Goal: Task Accomplishment & Management: Complete application form

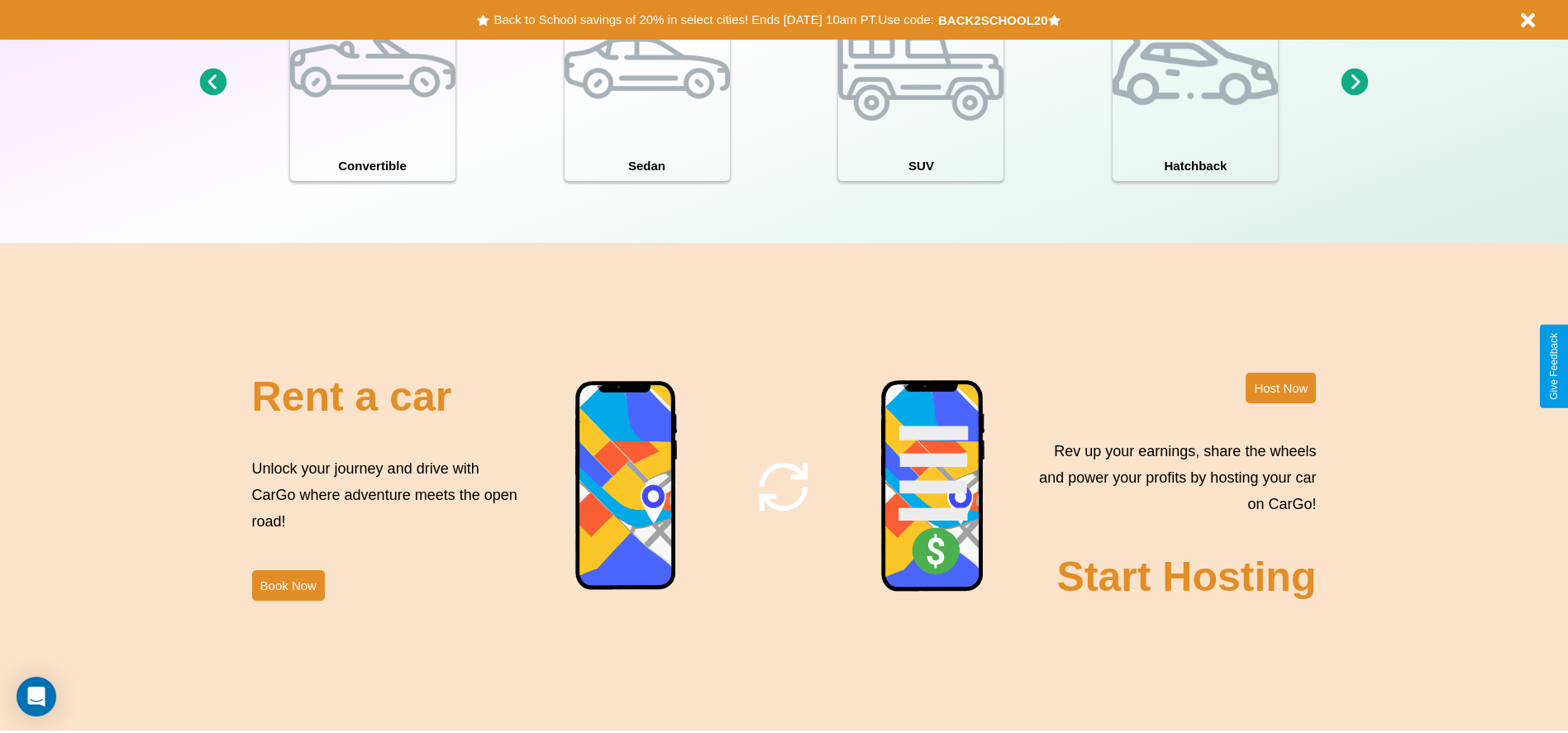
scroll to position [2372, 0]
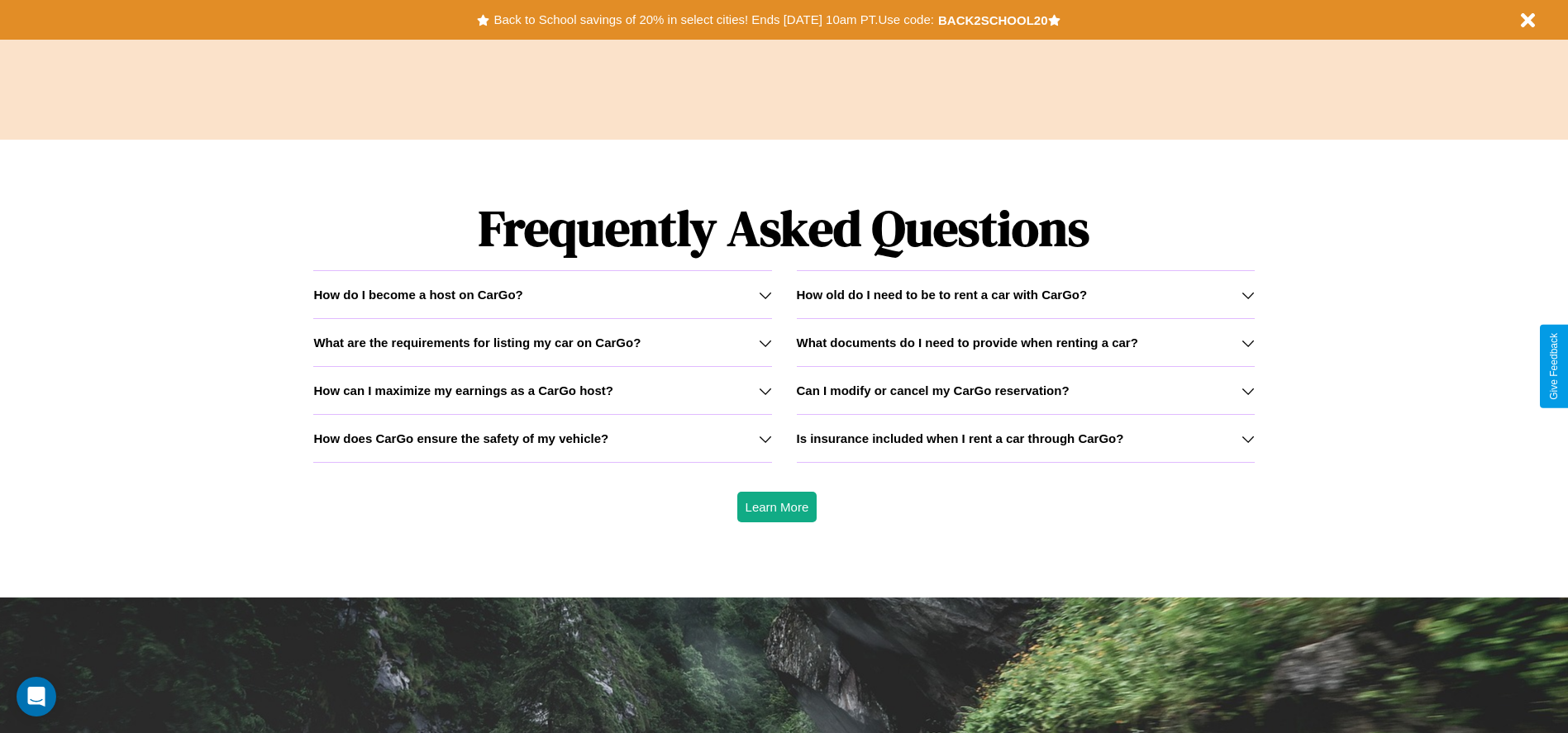
click at [542, 390] on h3 "How can I maximize my earnings as a CarGo host?" at bounding box center [462, 390] width 300 height 14
click at [542, 439] on h3 "How does CarGo ensure the safety of my vehicle?" at bounding box center [461, 439] width 295 height 14
click at [542, 342] on h3 "What are the requirements for listing my car on CarGo?" at bounding box center [476, 343] width 327 height 14
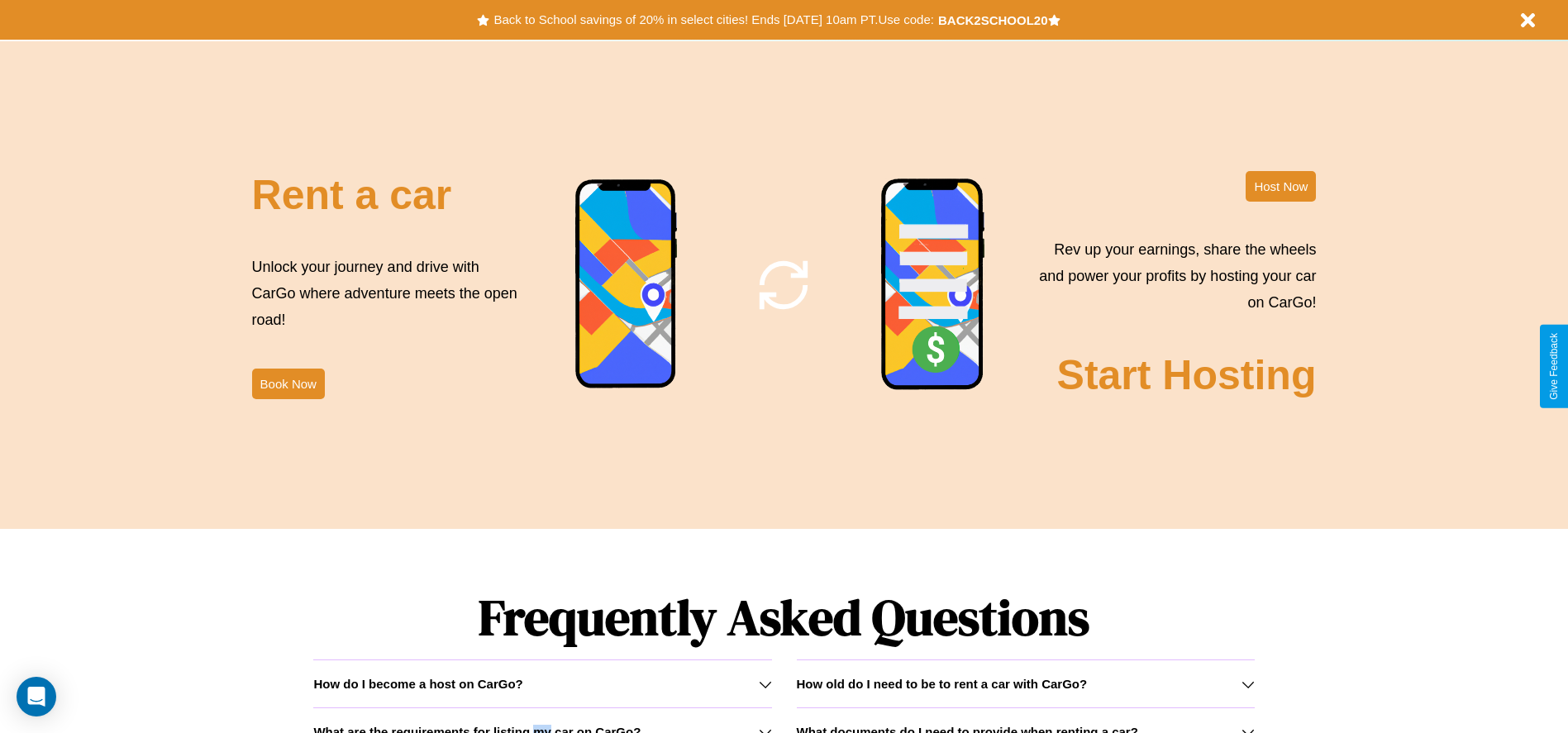
scroll to position [1802, 0]
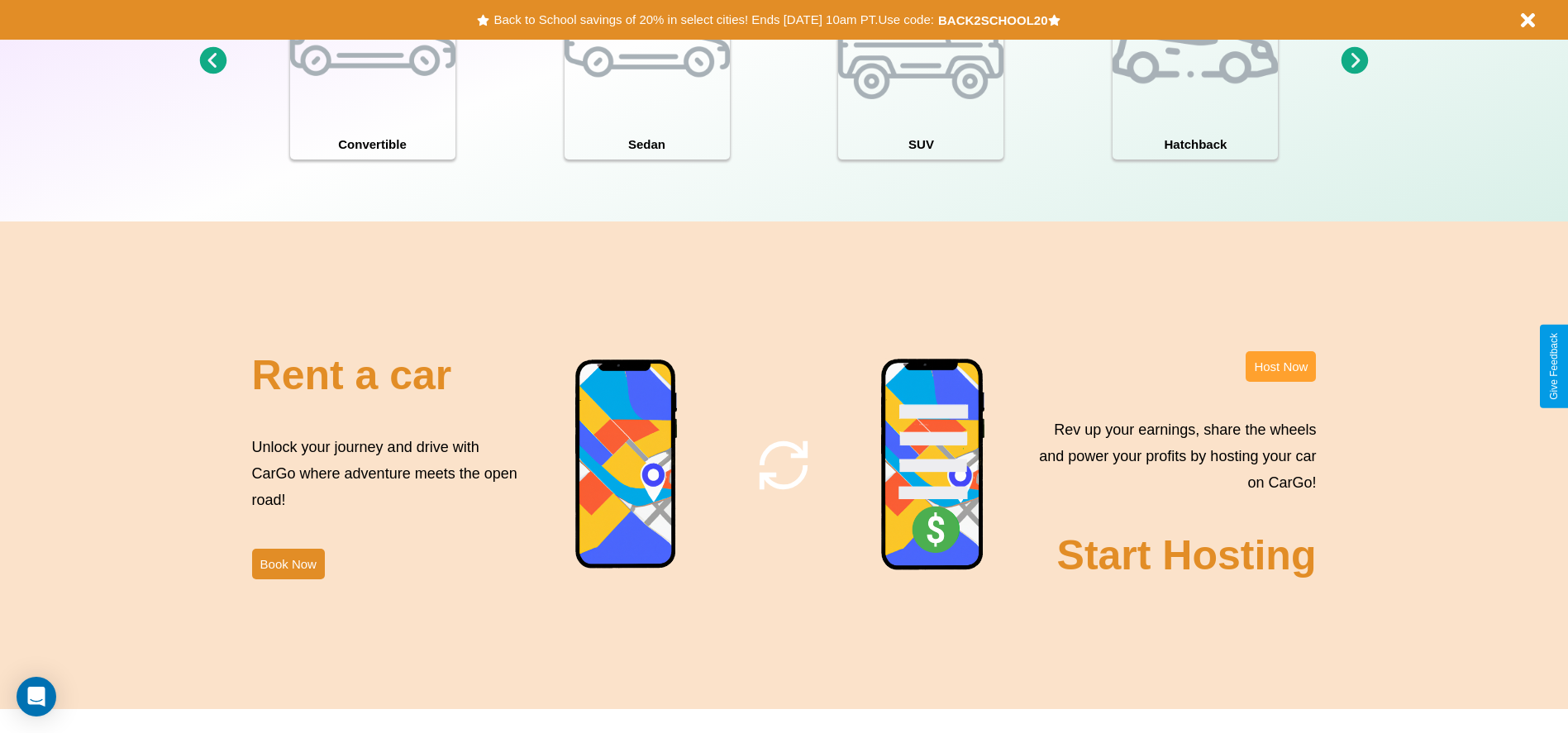
click at [1281, 366] on button "Host Now" at bounding box center [1281, 366] width 70 height 31
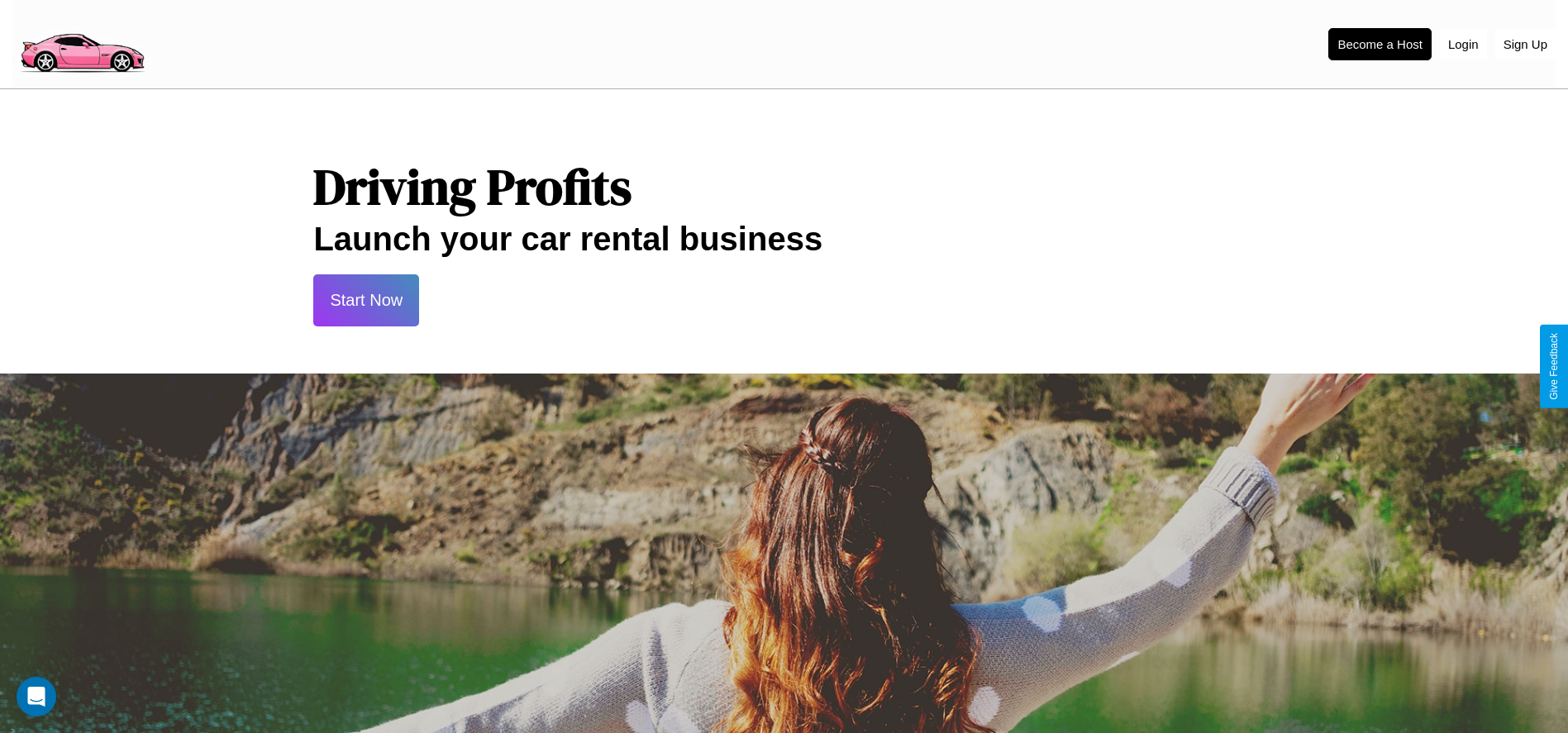
click at [367, 300] on button "Start Now" at bounding box center [366, 300] width 105 height 52
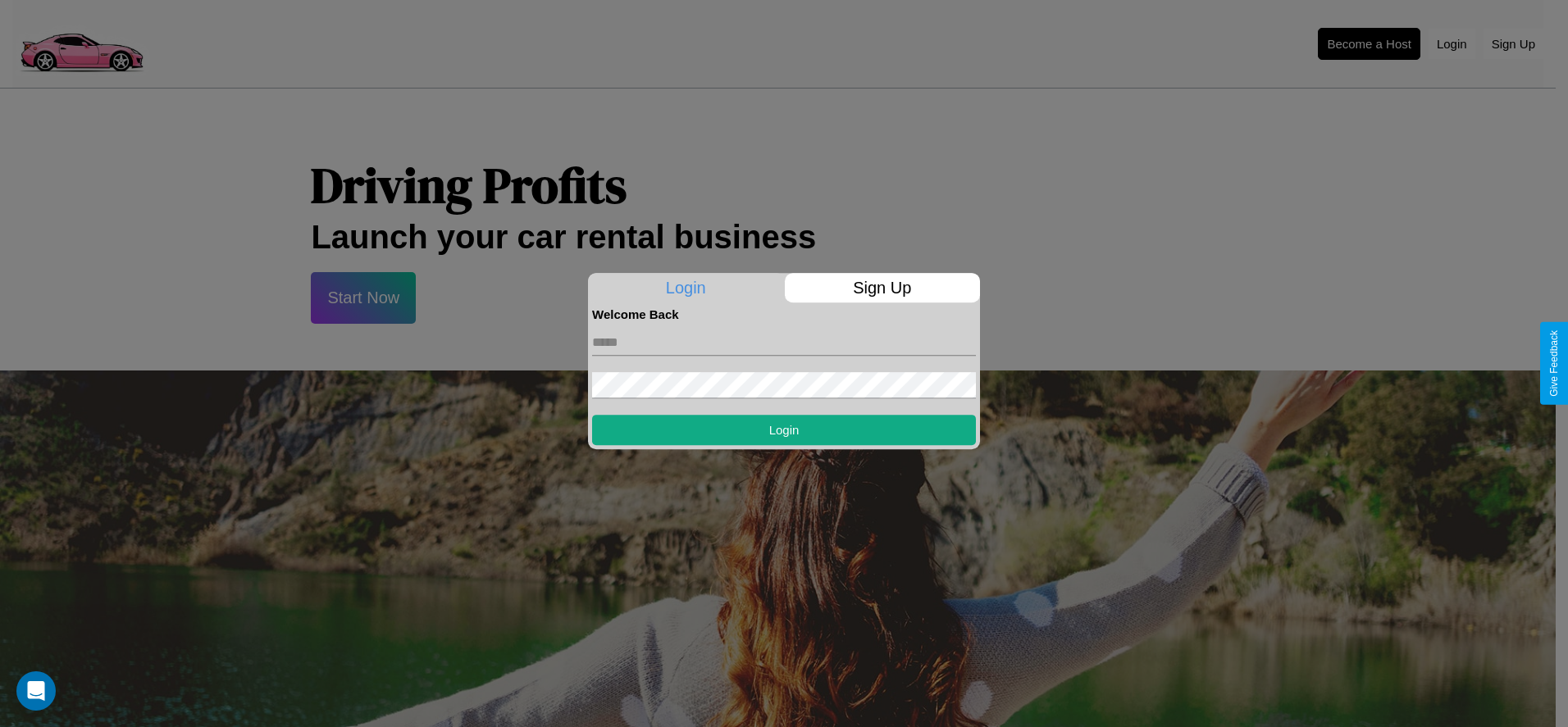
click at [882, 288] on p "Sign Up" at bounding box center [883, 288] width 196 height 30
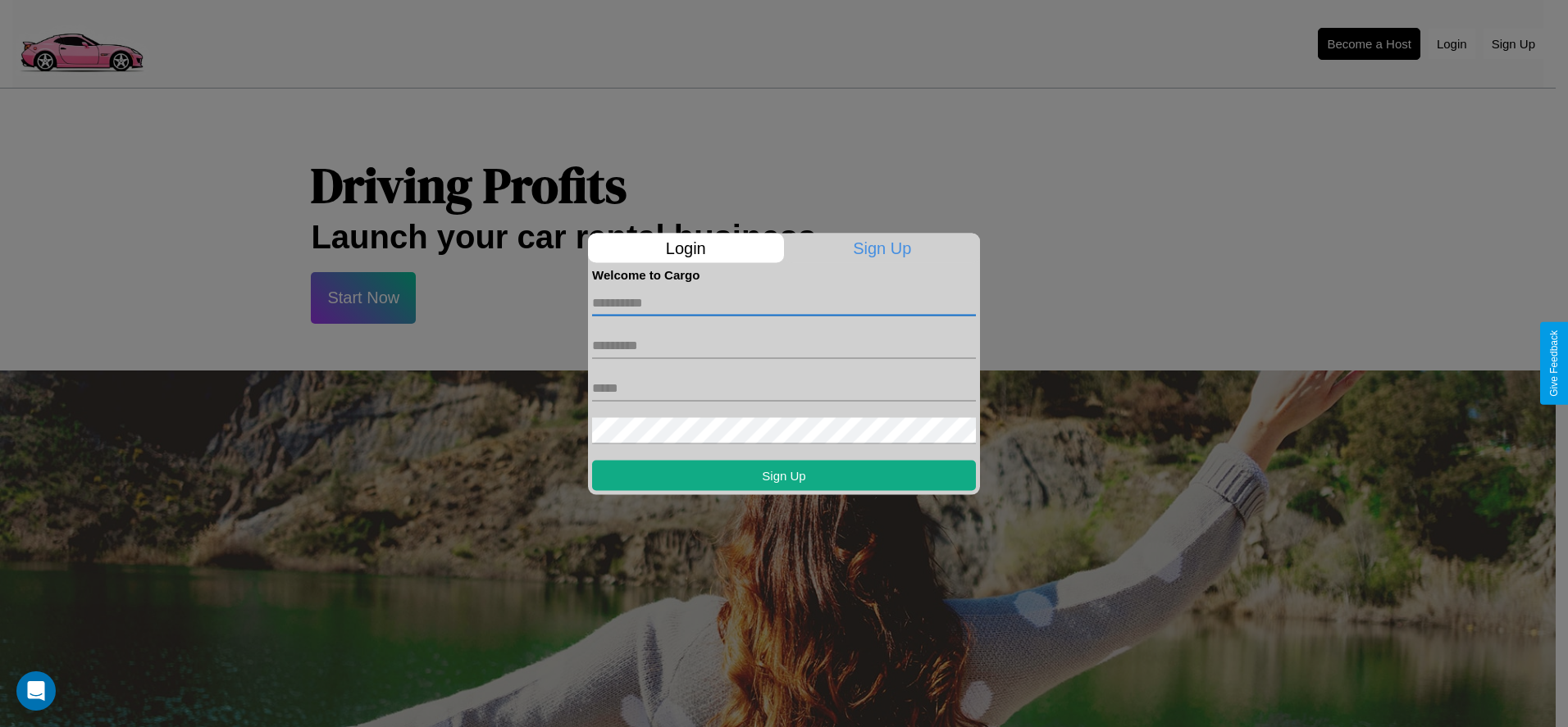
click at [784, 302] on input "text" at bounding box center [784, 302] width 384 height 26
type input "******"
click at [784, 345] on input "text" at bounding box center [784, 345] width 384 height 26
type input "******"
click at [784, 388] on input "text" at bounding box center [784, 388] width 384 height 26
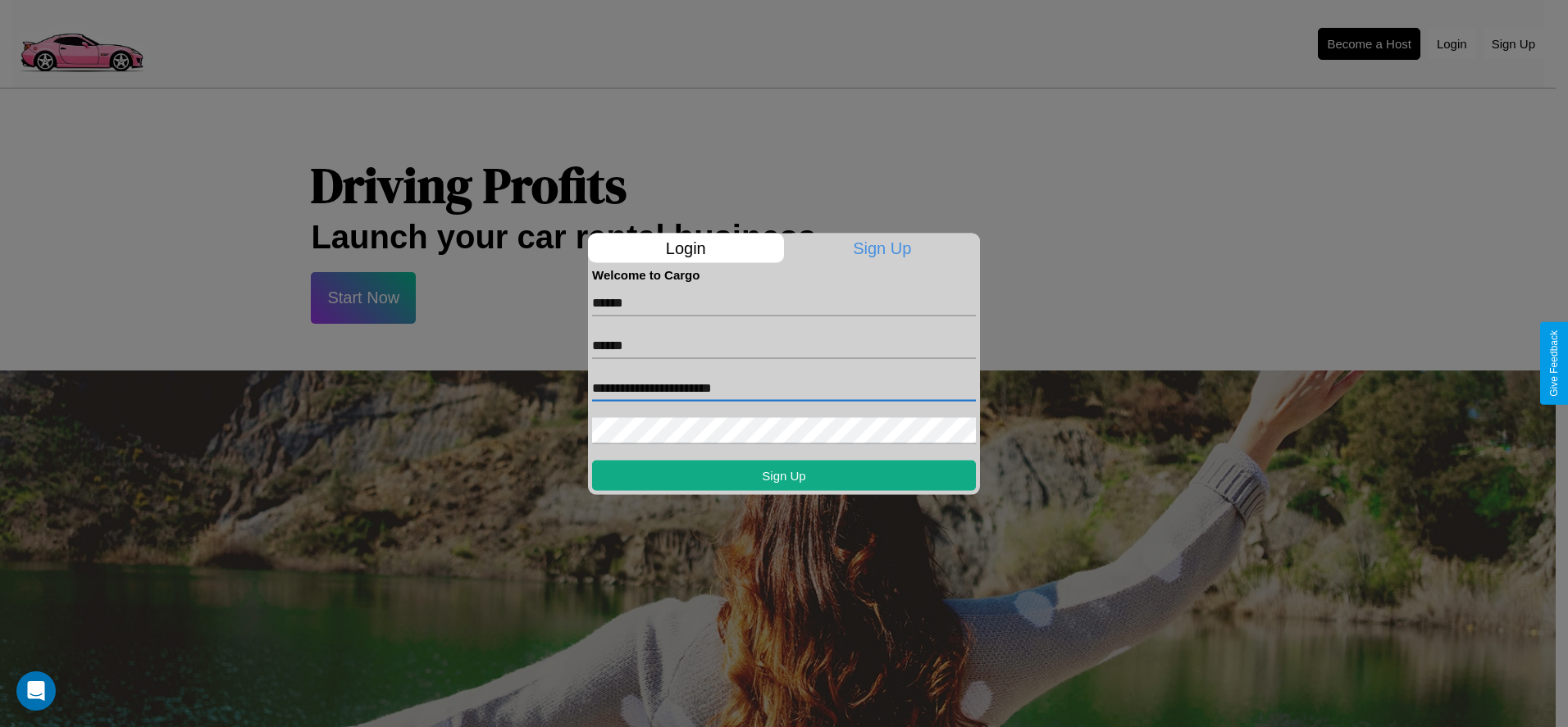
type input "**********"
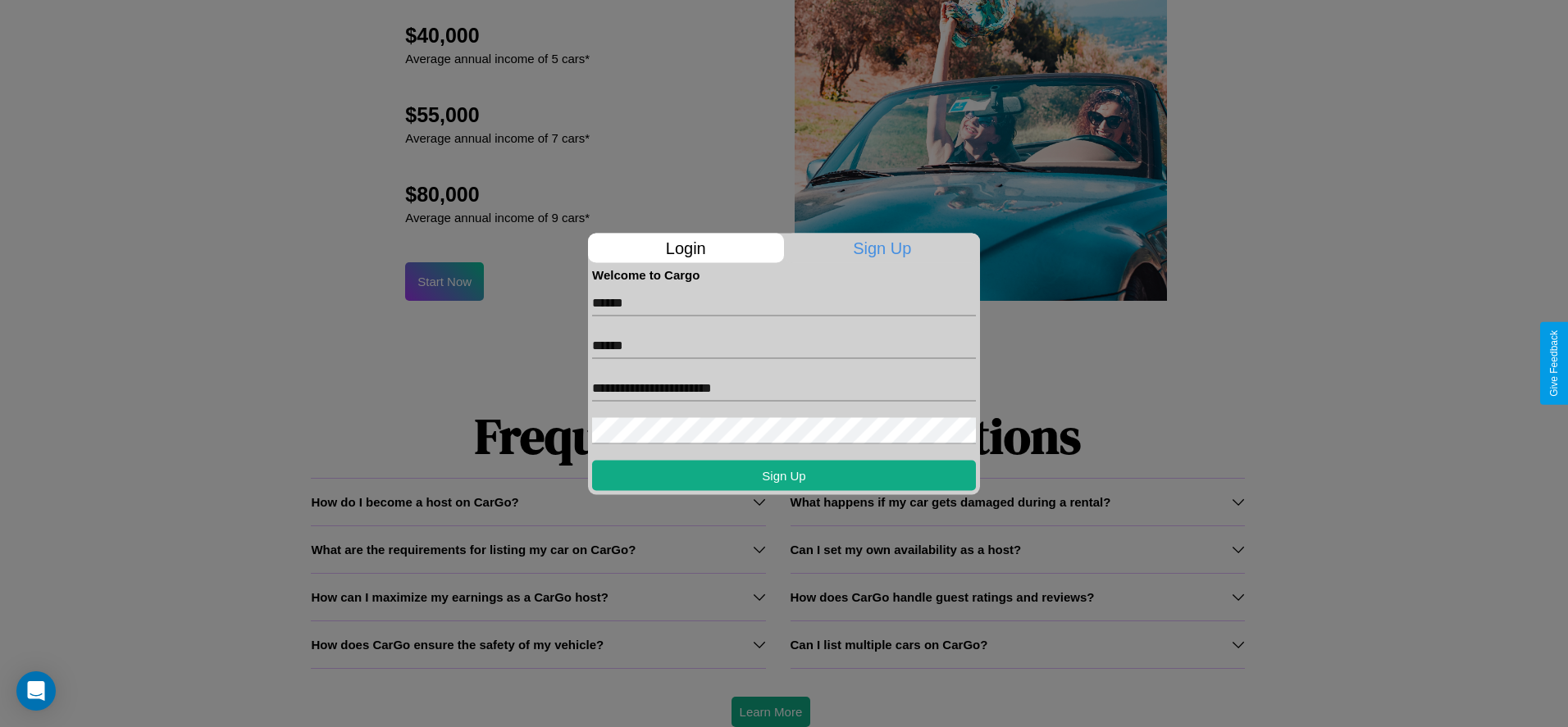
click at [770, 711] on div at bounding box center [784, 364] width 1568 height 727
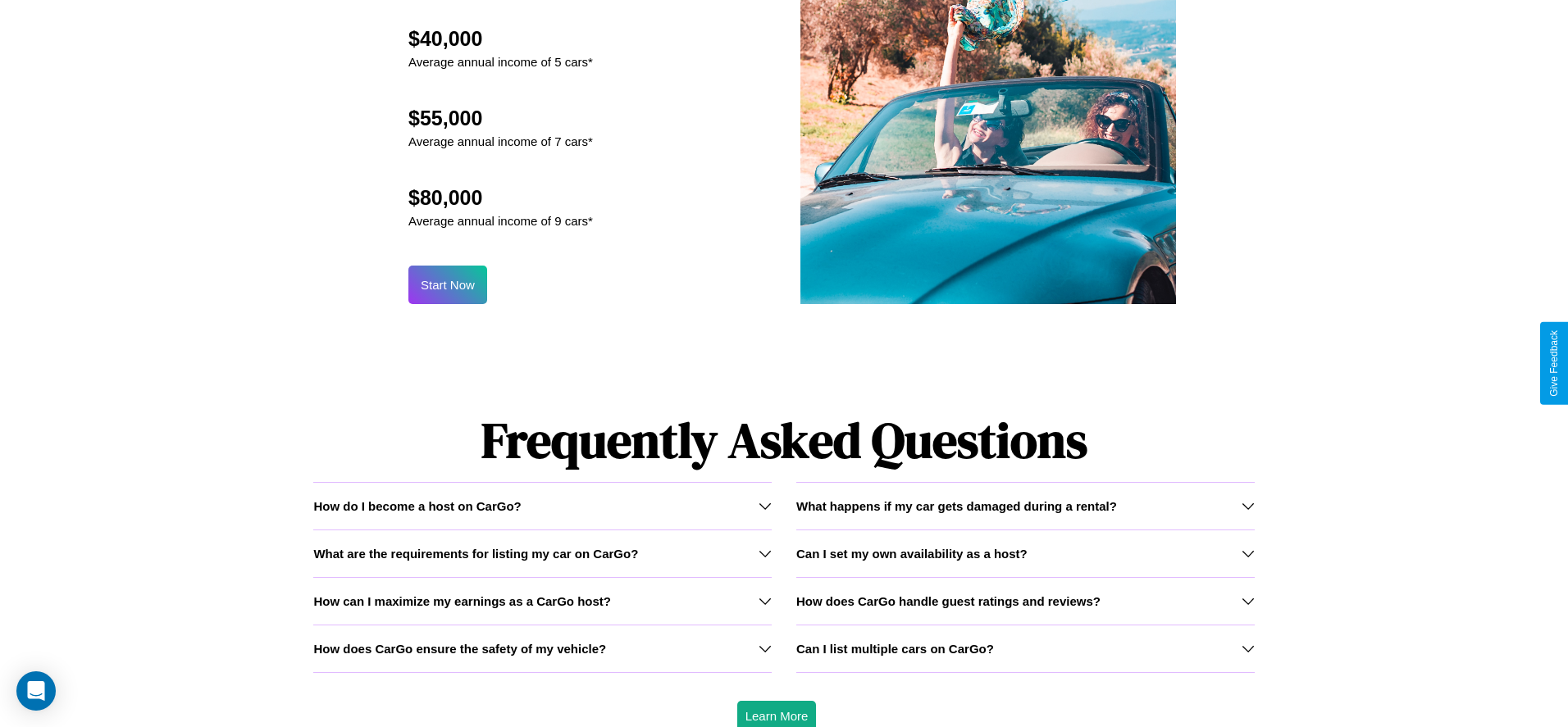
scroll to position [0, 0]
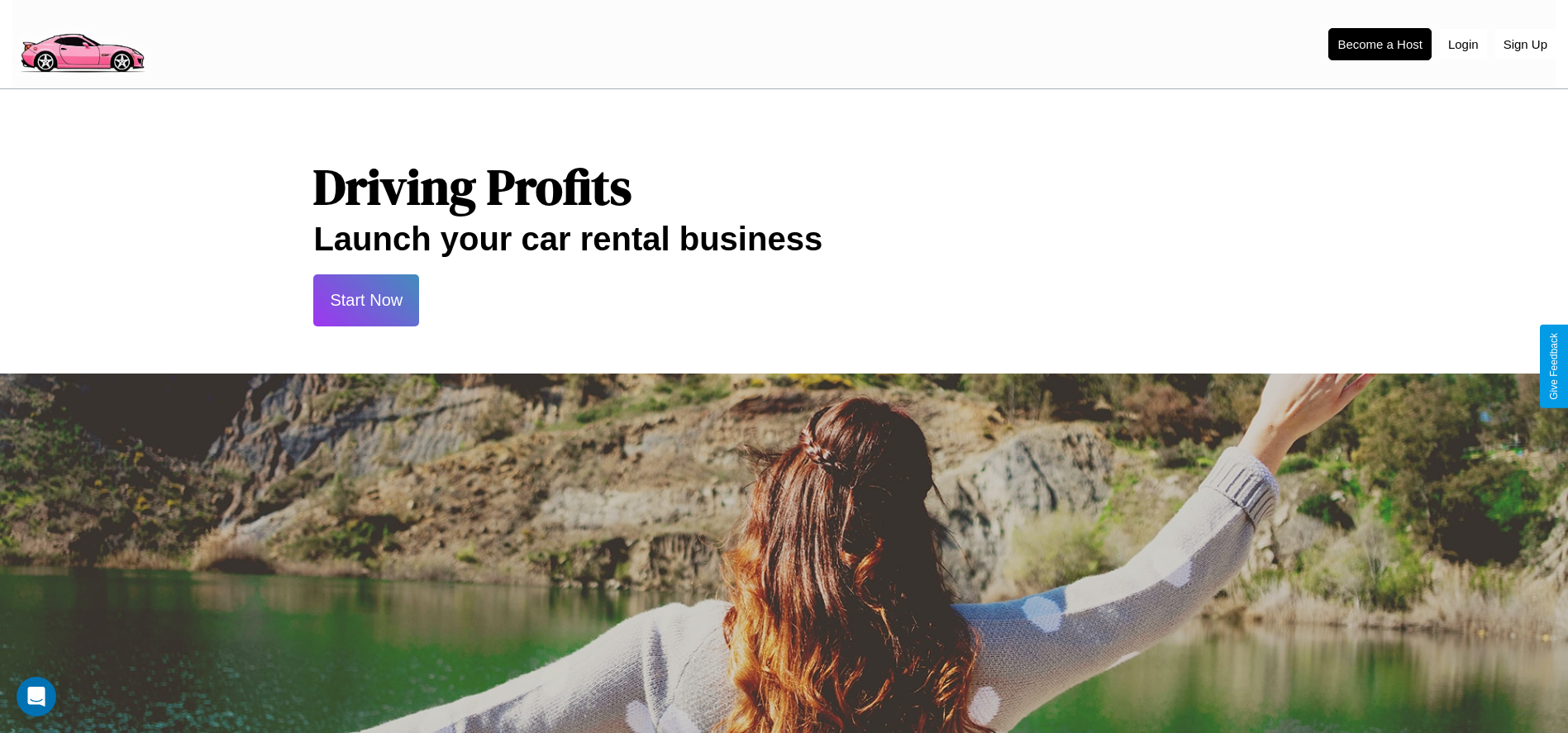
click at [367, 300] on button "Start Now" at bounding box center [366, 300] width 105 height 52
